Goal: Information Seeking & Learning: Compare options

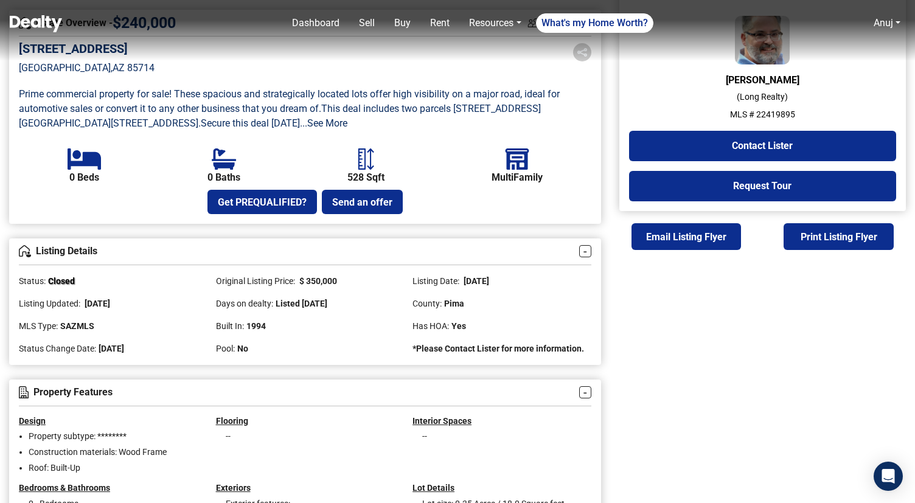
scroll to position [357, 0]
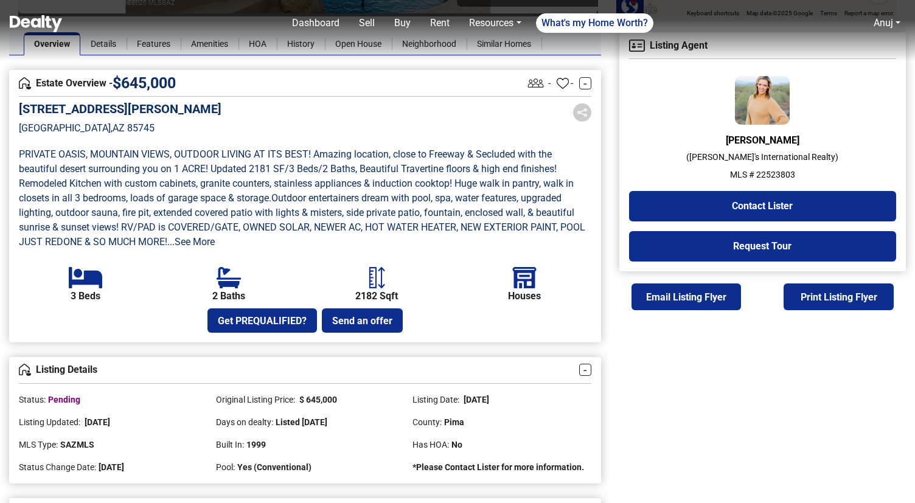
scroll to position [298, 0]
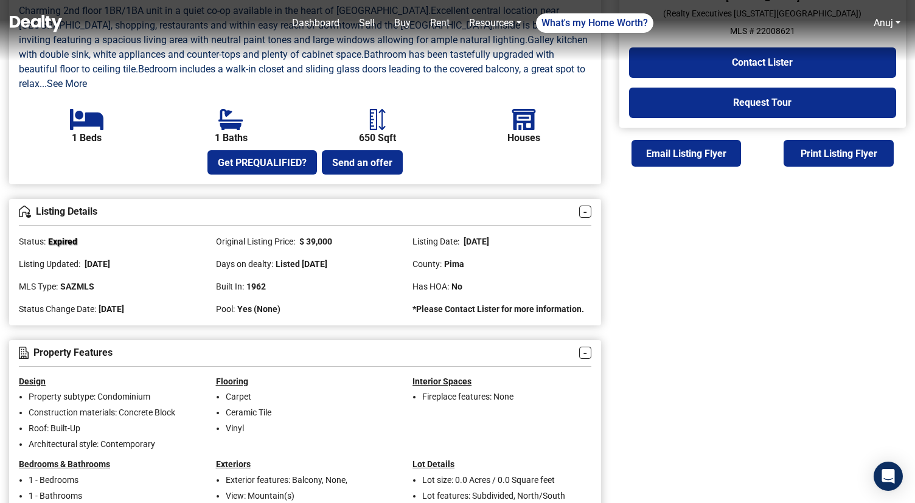
scroll to position [405, 0]
